Goal: Information Seeking & Learning: Find specific page/section

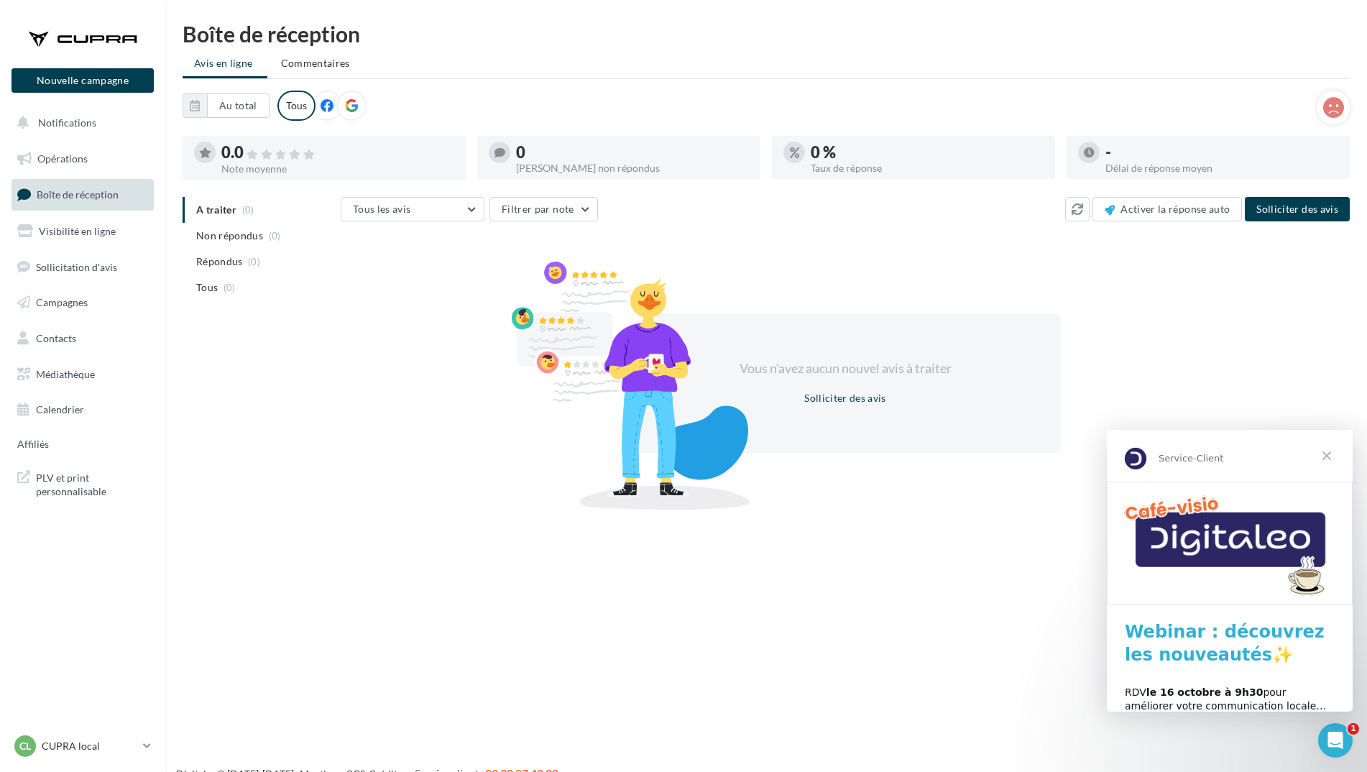
click at [1327, 461] on span "Fermer" at bounding box center [1327, 456] width 52 height 52
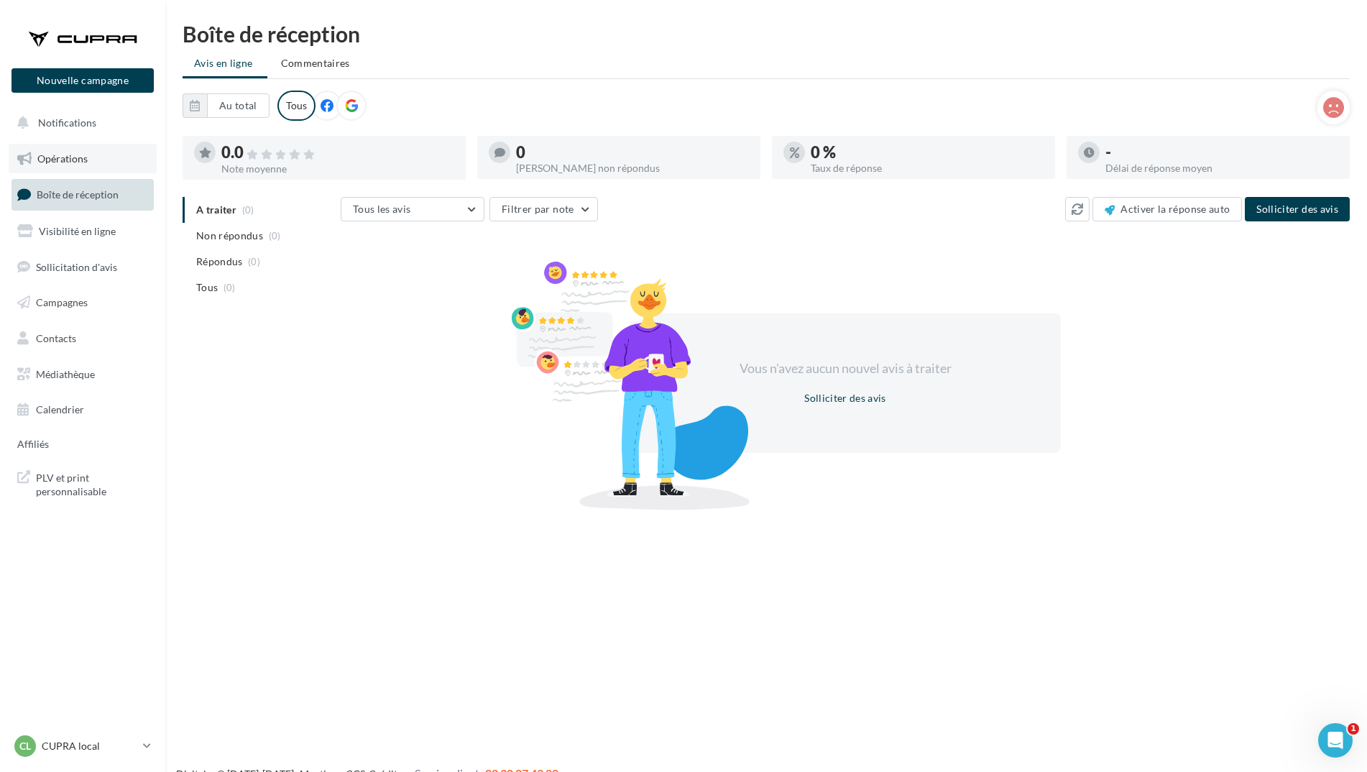
click at [102, 153] on link "Opérations" at bounding box center [83, 159] width 148 height 30
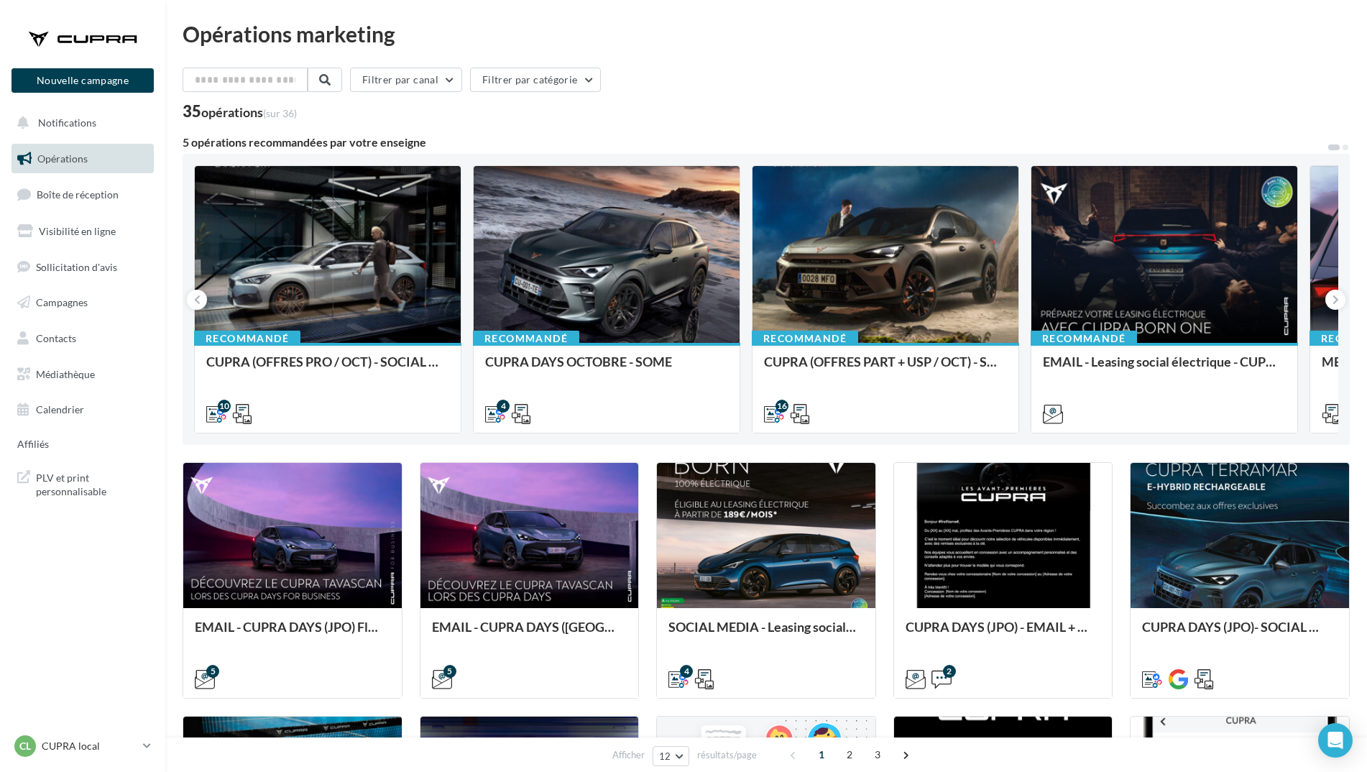
click at [271, 67] on div "Opérations marketing Filtrer par canal Filtrer par catégorie 35 opérations (sur…" at bounding box center [766, 637] width 1167 height 1229
click at [268, 73] on input "text" at bounding box center [246, 80] width 126 height 24
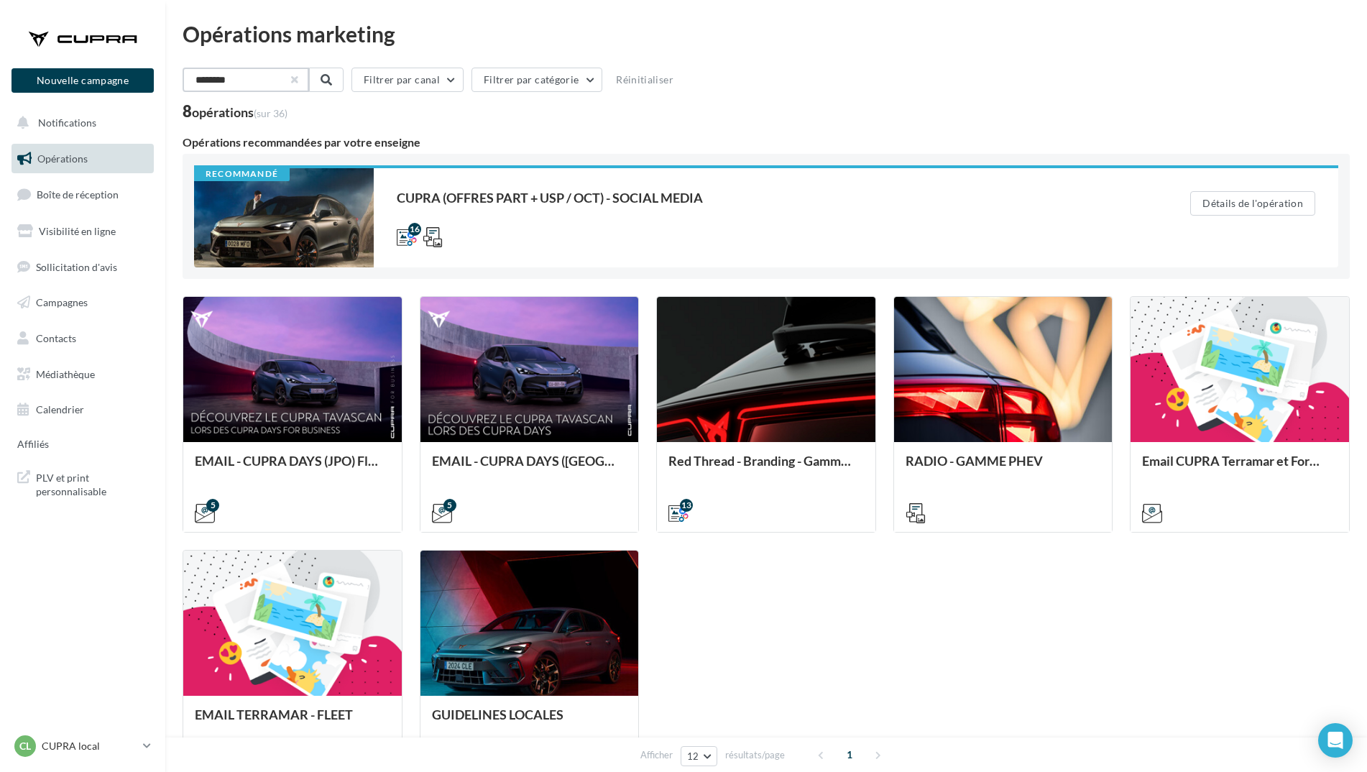
type input "********"
click at [296, 78] on button "button" at bounding box center [293, 80] width 6 height 6
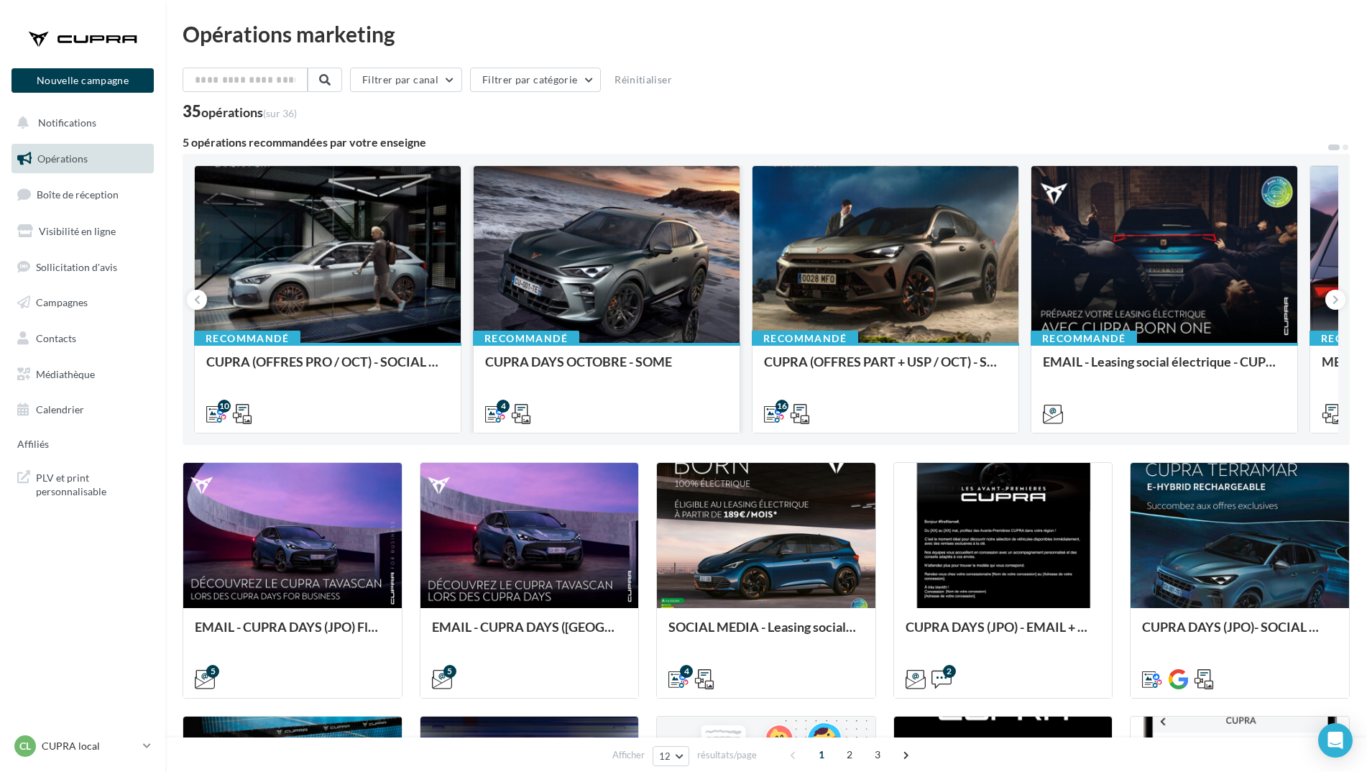
click at [598, 244] on div at bounding box center [607, 255] width 266 height 178
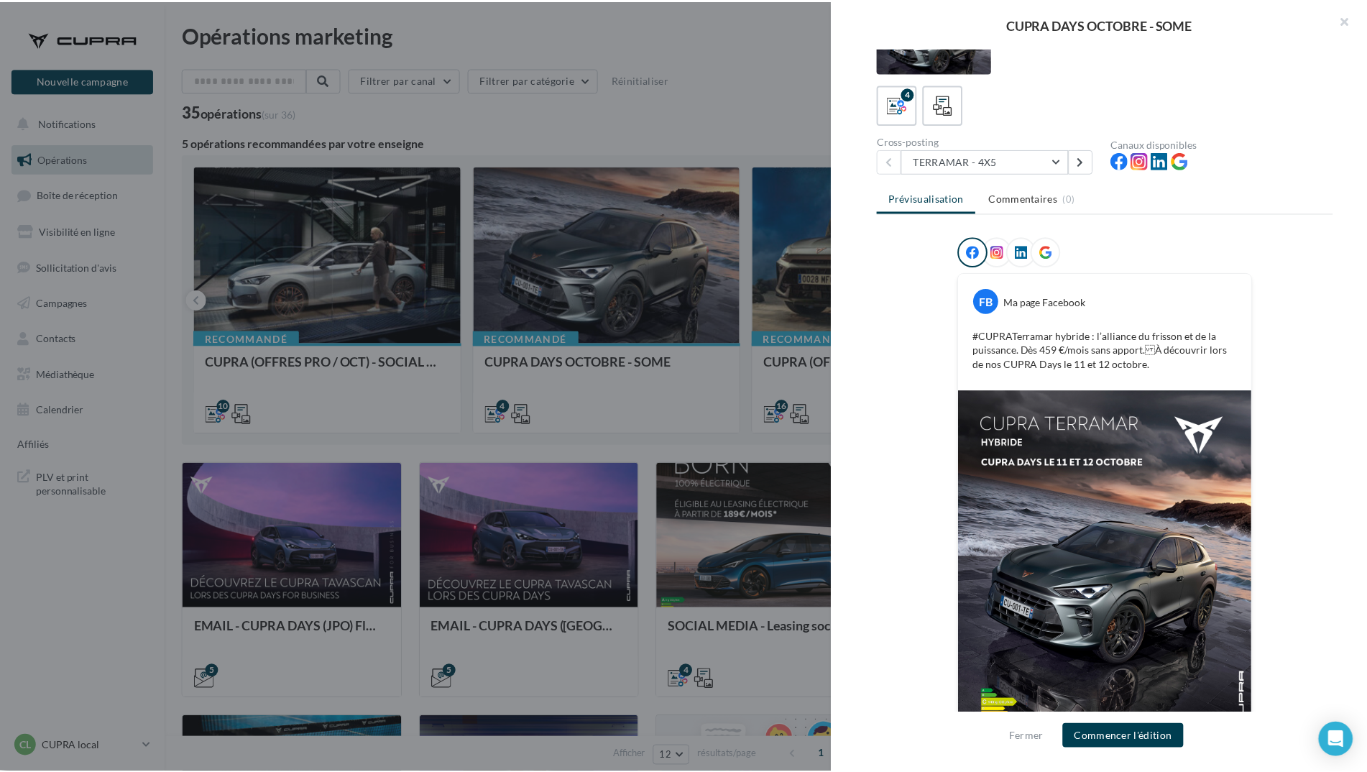
scroll to position [101, 0]
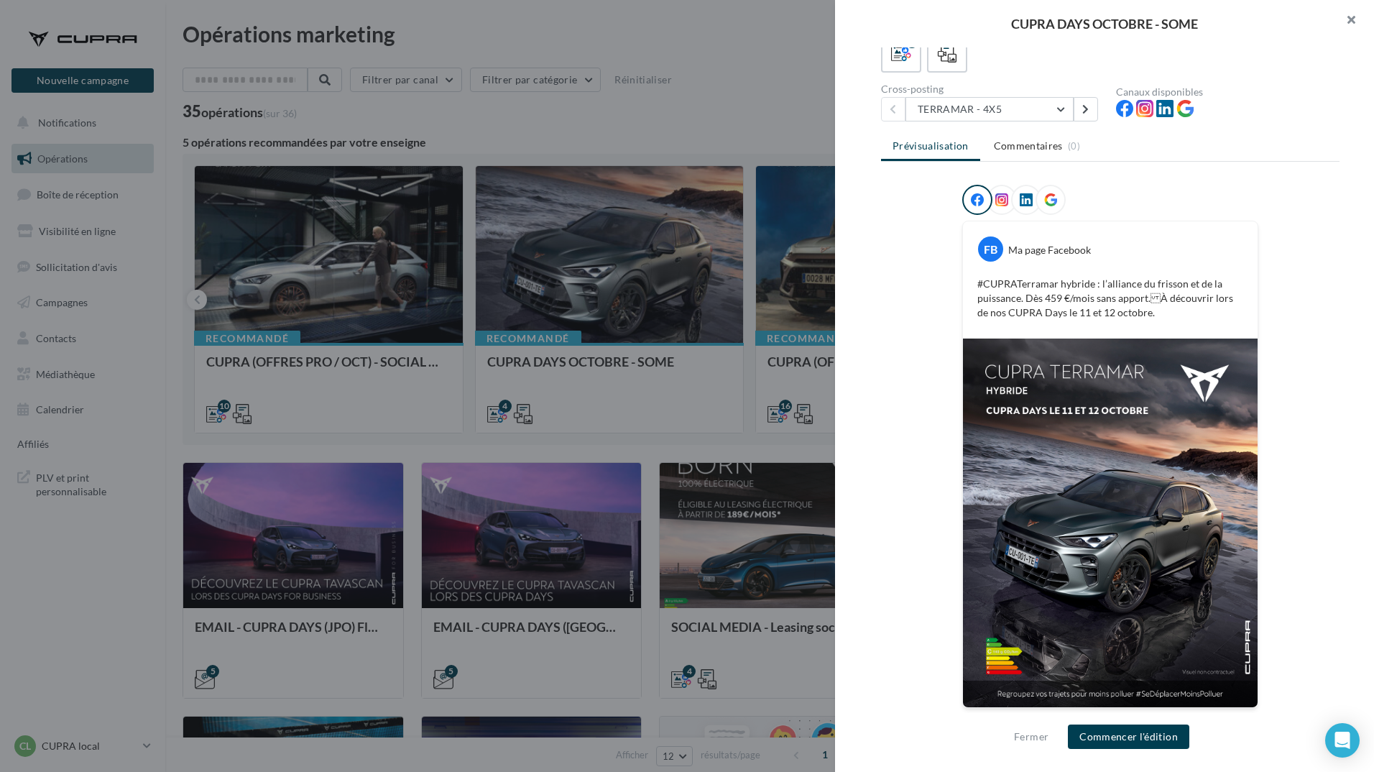
click at [1355, 15] on button "button" at bounding box center [1345, 21] width 57 height 43
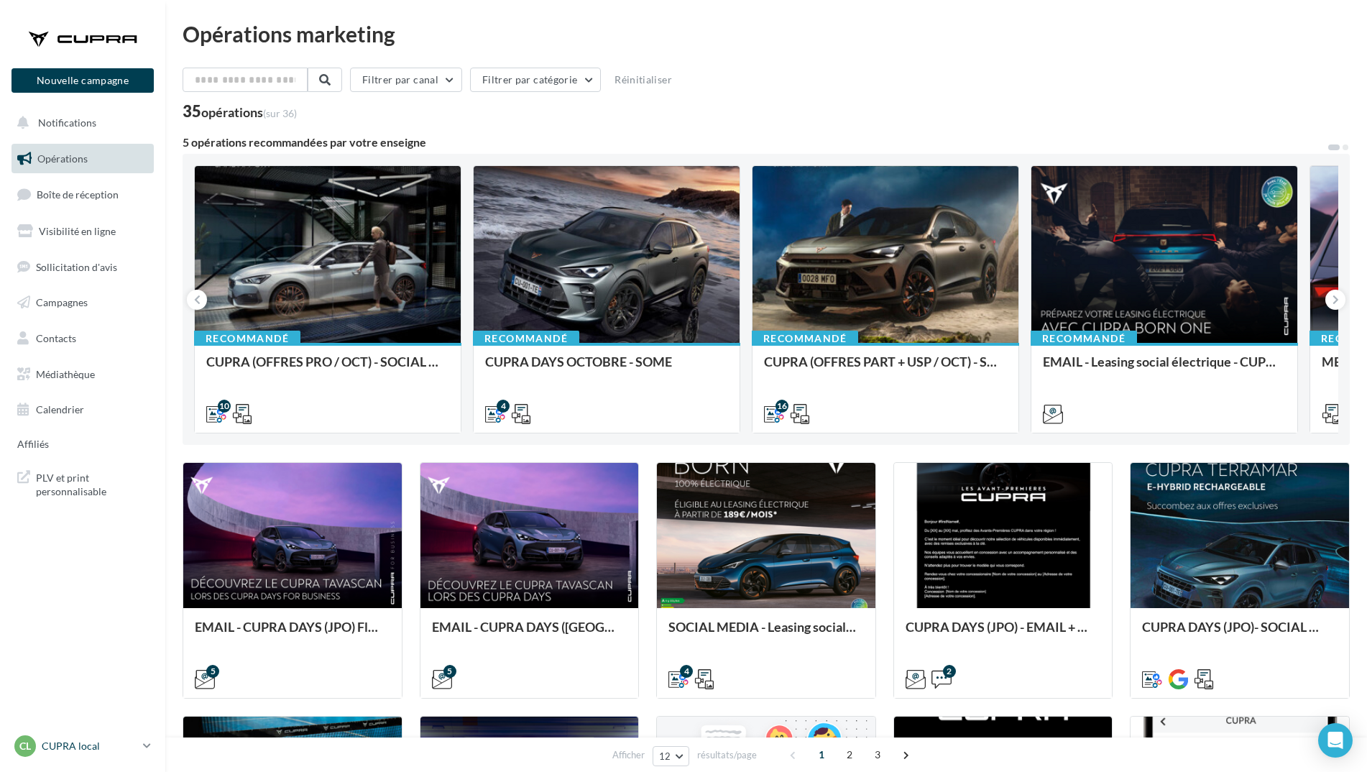
click at [149, 747] on icon at bounding box center [147, 746] width 8 height 12
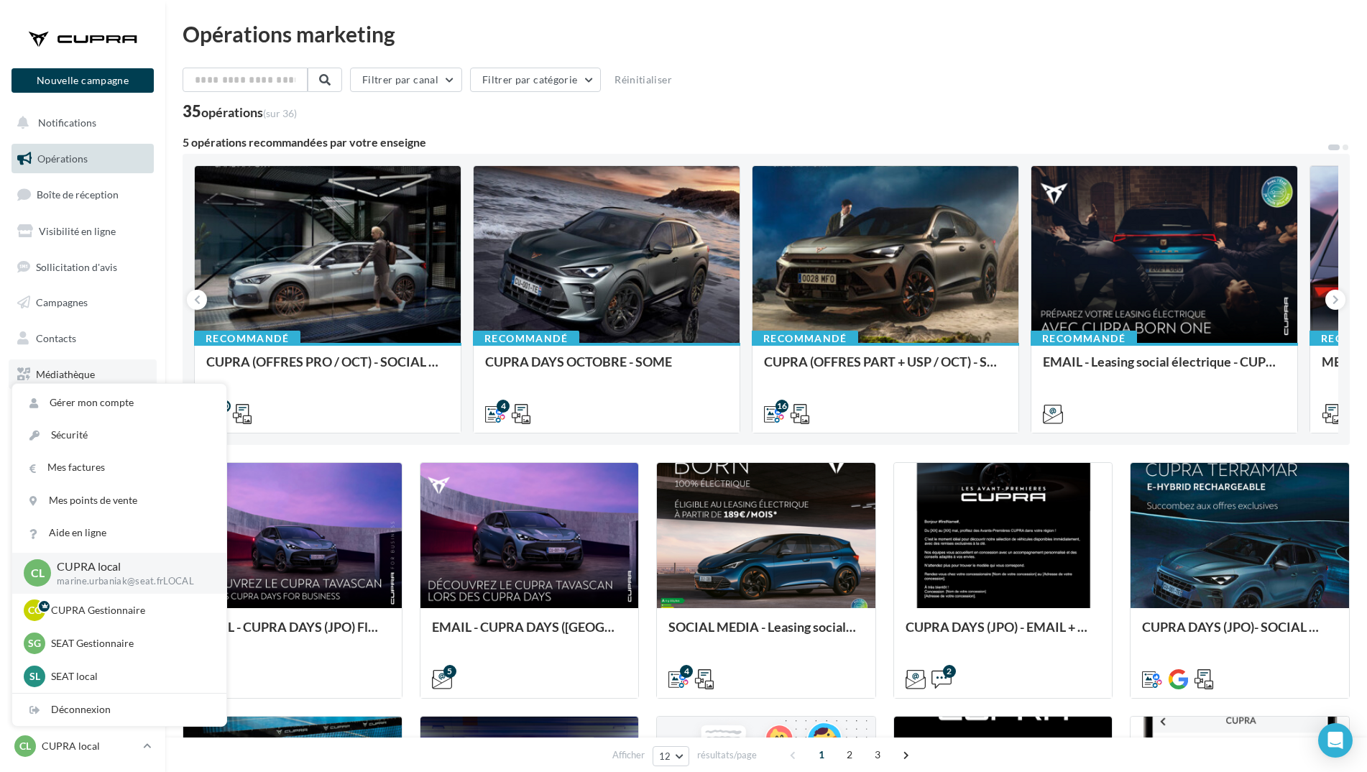
click at [70, 369] on span "Médiathèque" at bounding box center [65, 374] width 59 height 12
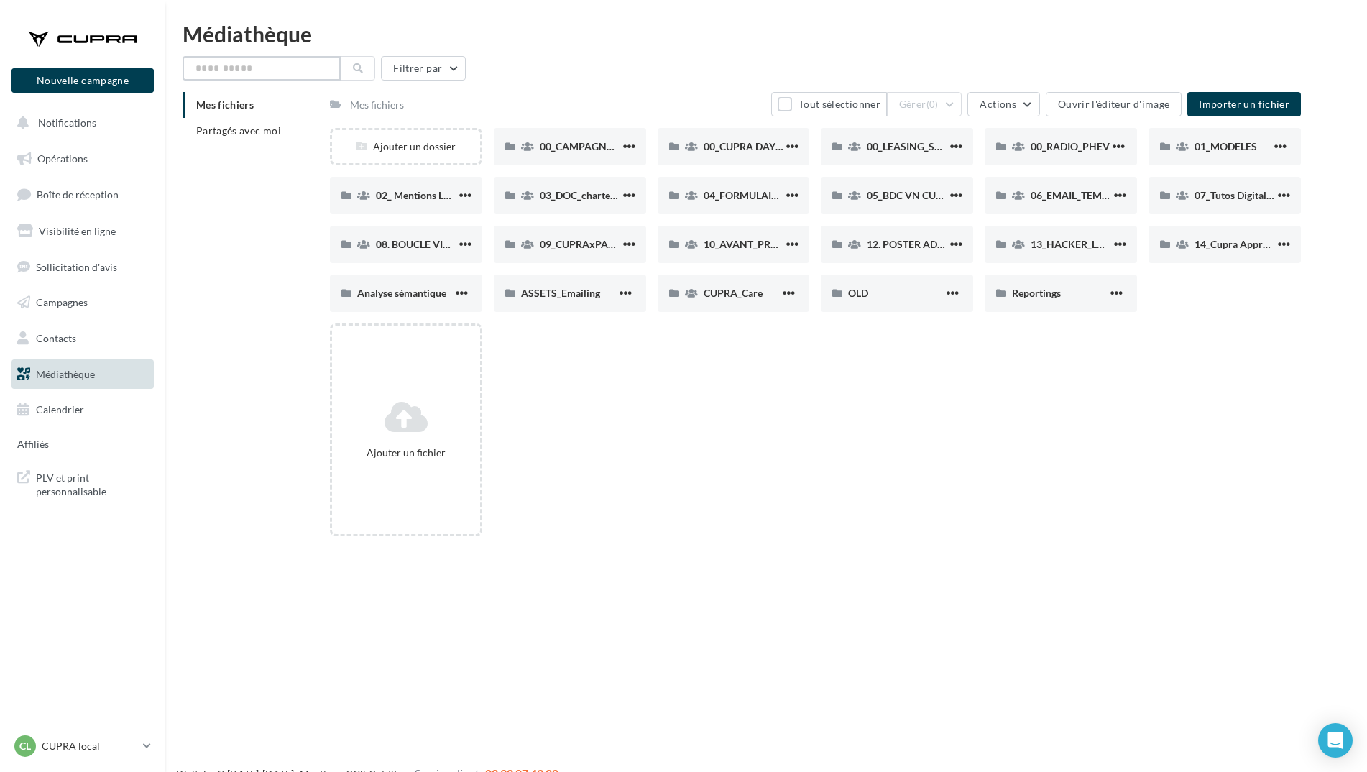
click at [265, 75] on input "text" at bounding box center [262, 68] width 158 height 24
type input "********"
click at [370, 60] on button at bounding box center [358, 68] width 34 height 24
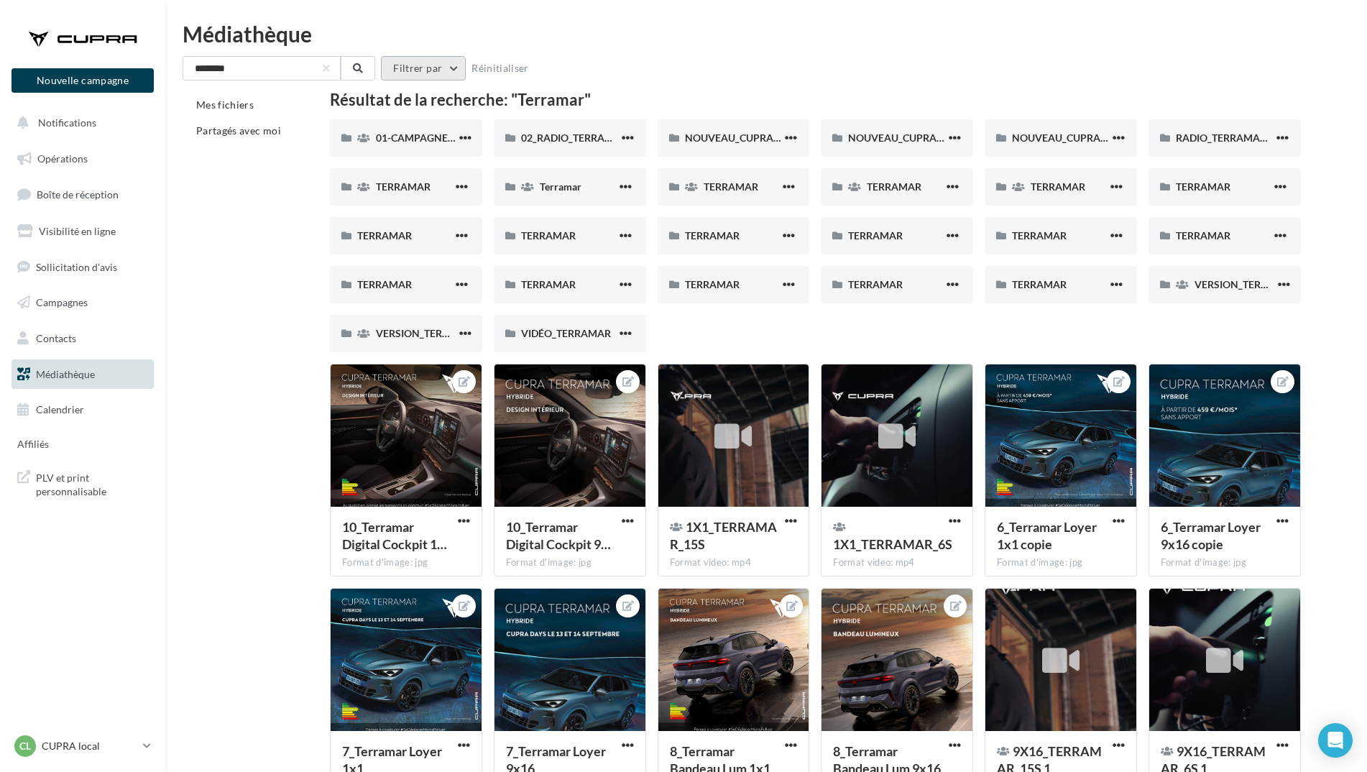
click at [444, 65] on button "Filtrer par" at bounding box center [423, 68] width 85 height 24
click at [559, 40] on div "Médiathèque" at bounding box center [766, 34] width 1167 height 22
click at [449, 80] on div "******** Filtrer par Réinitialiser Mes fichiers Partagés avec moi Résultat de l…" at bounding box center [766, 546] width 1167 height 980
click at [448, 79] on button "Filtrer par" at bounding box center [423, 68] width 85 height 24
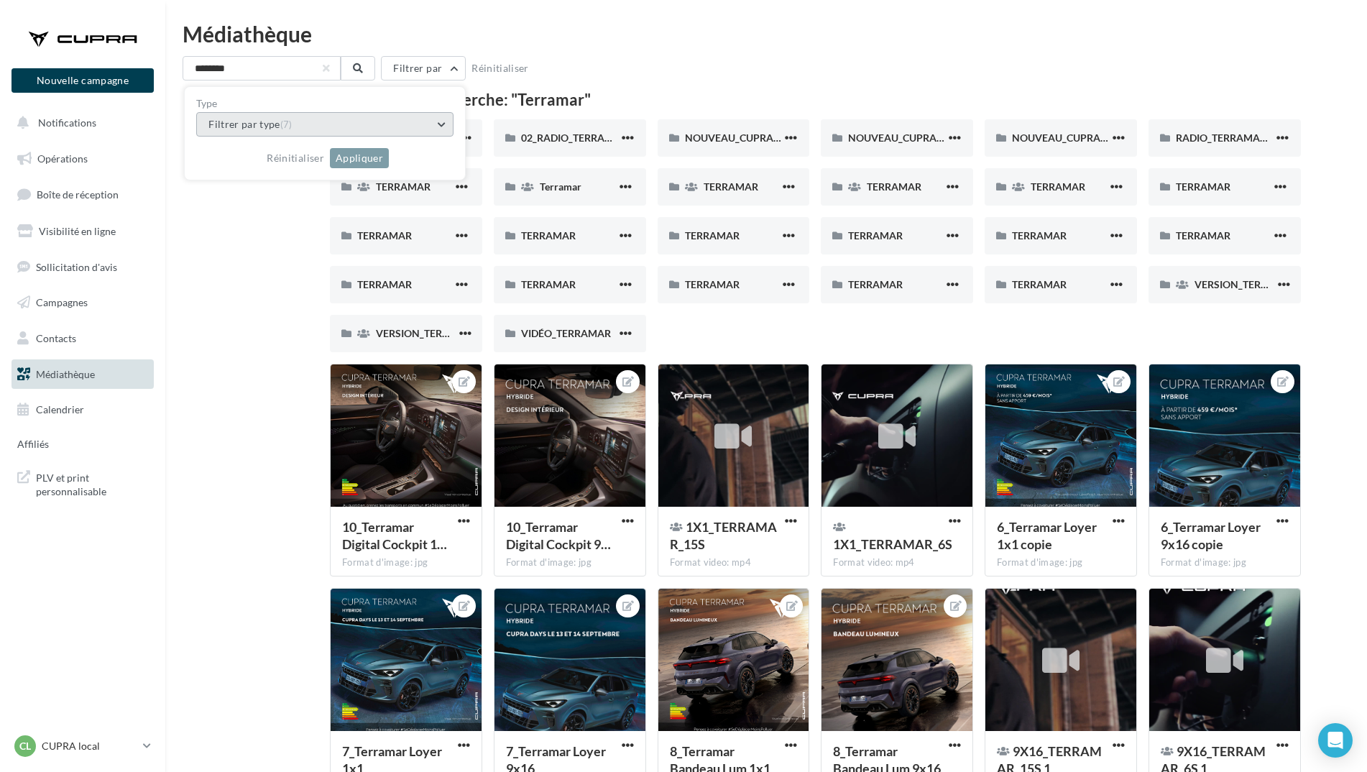
click at [438, 114] on button "Filtrer par type (7)" at bounding box center [324, 124] width 257 height 24
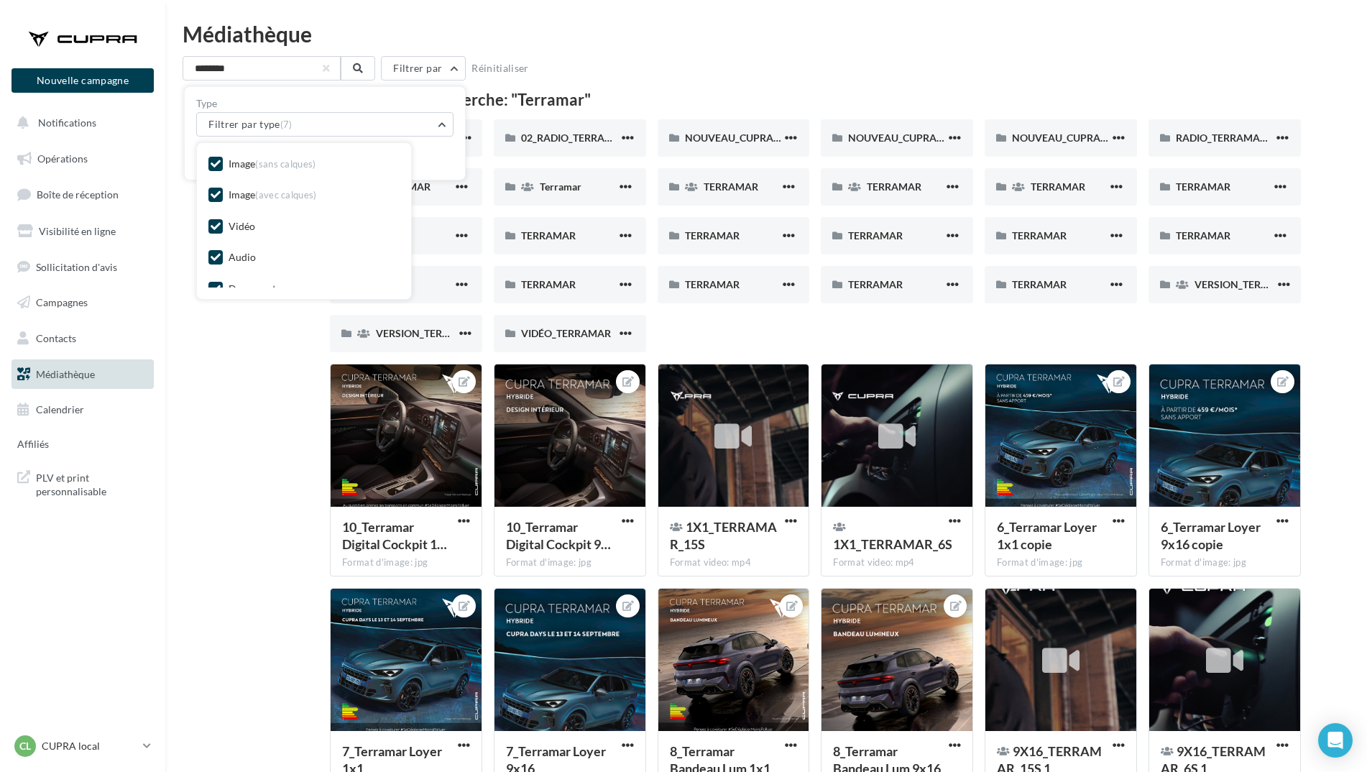
click at [606, 56] on div "******** Filtrer par Type Filtrer par type (7) Image (sans calques) Image (avec…" at bounding box center [766, 68] width 1167 height 24
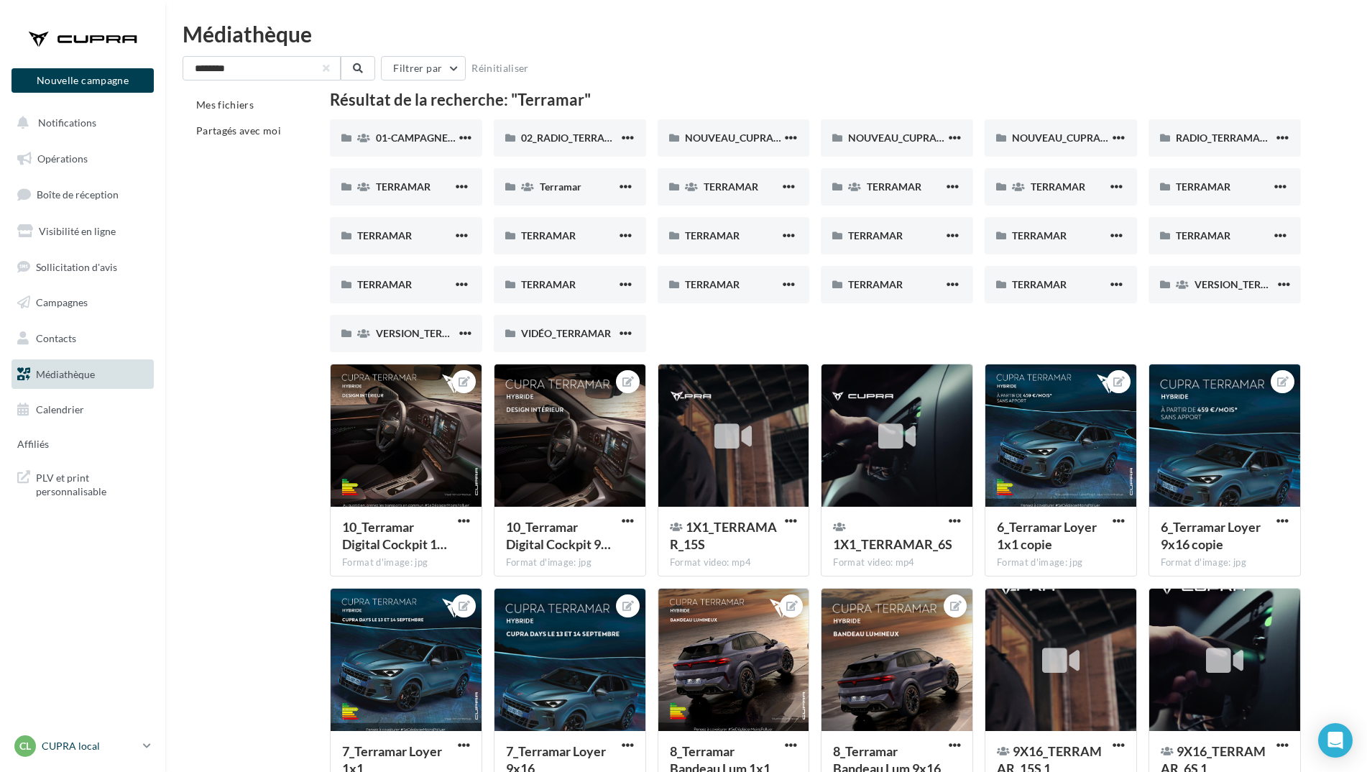
click at [91, 740] on p "CUPRA local" at bounding box center [90, 746] width 96 height 14
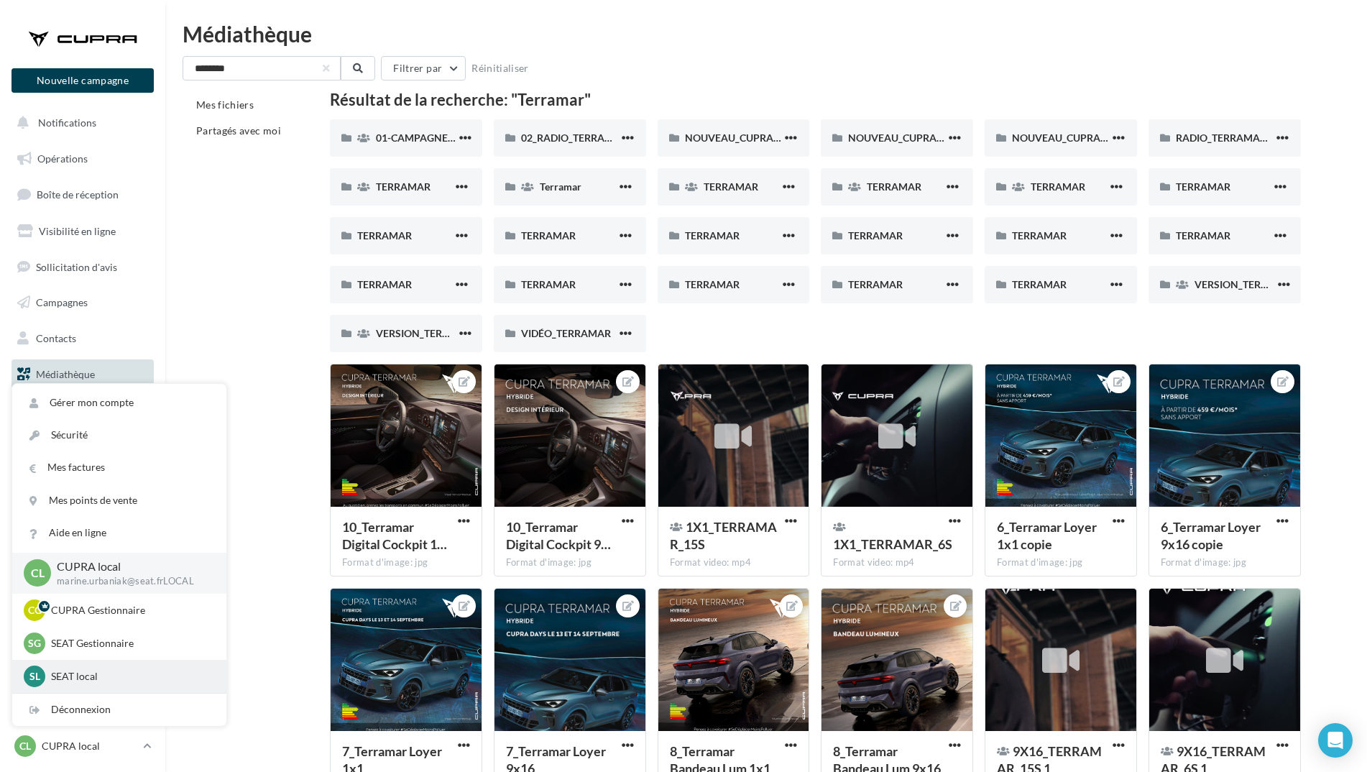
click at [109, 668] on div "Sl SEAT local marine.urbaniak@seat.fr_LOCALSEAT" at bounding box center [119, 677] width 191 height 22
